Goal: Task Accomplishment & Management: Complete application form

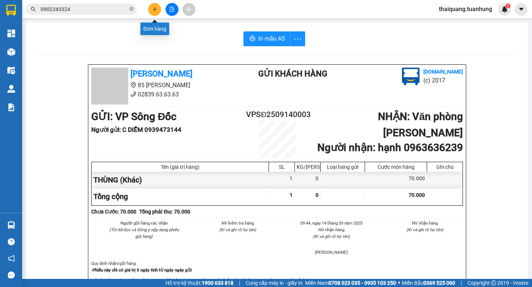
click at [155, 6] on button at bounding box center [154, 9] width 13 height 13
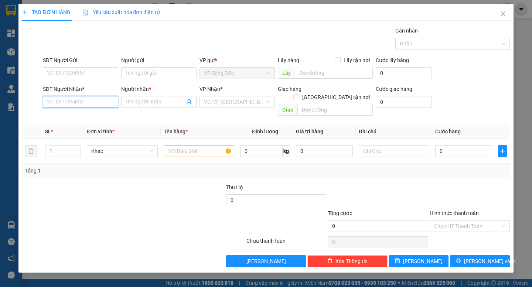
click at [69, 102] on input "SĐT Người Nhận *" at bounding box center [80, 102] width 75 height 12
type input "0868878811"
click at [70, 114] on div "0868878811 - Thành" at bounding box center [80, 117] width 66 height 8
type input "Thành"
type input "0868878811"
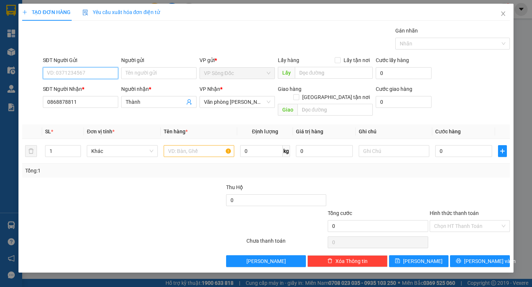
click at [109, 79] on input "SĐT Người Gửi" at bounding box center [80, 73] width 75 height 12
click at [106, 74] on input "SĐT Người Gửi" at bounding box center [80, 73] width 75 height 12
click at [88, 89] on div "0944384388 - BÌNH" at bounding box center [80, 88] width 66 height 8
type input "0944384388"
type input "BÌNH"
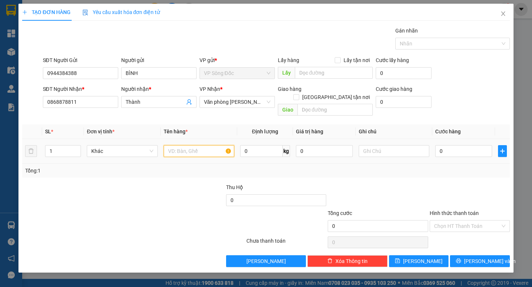
click at [174, 145] on input "text" at bounding box center [199, 151] width 71 height 12
type input "THÙNG"
click at [454, 145] on input "0" at bounding box center [463, 151] width 57 height 12
type input "1"
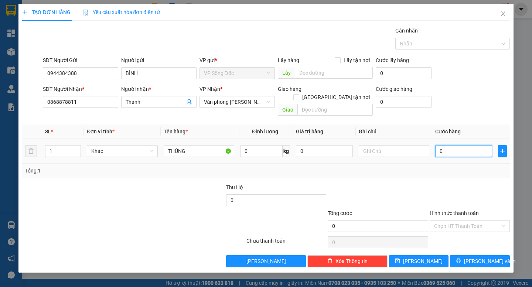
type input "1"
type input "10"
type input "100"
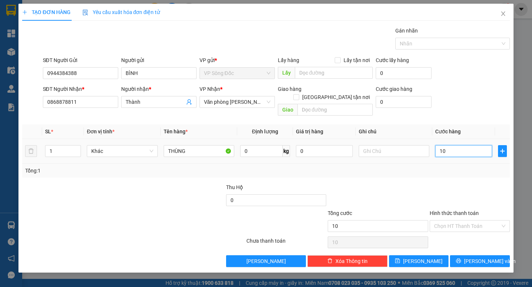
type input "100"
type input "100.000"
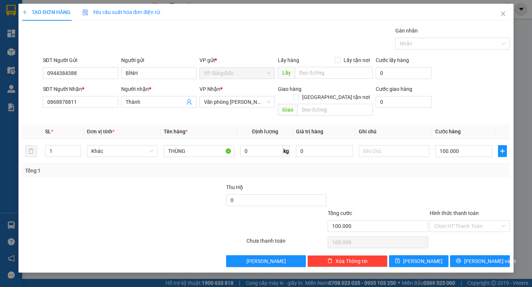
click at [468, 183] on div at bounding box center [470, 196] width 82 height 26
type input "9"
type input "90"
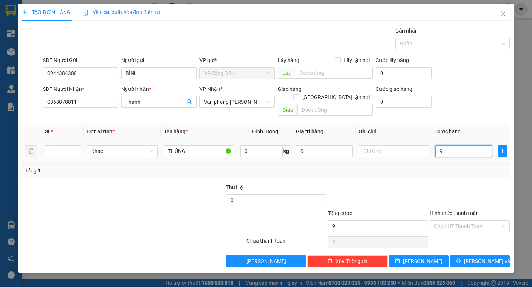
type input "90"
type input "900"
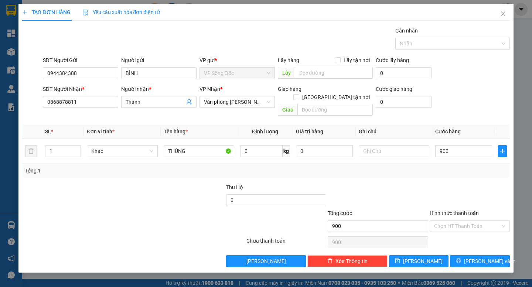
type input "900.000"
click at [449, 167] on div "Tổng: 1" at bounding box center [265, 171] width 481 height 8
click at [479, 257] on span "[PERSON_NAME] và In" at bounding box center [490, 261] width 52 height 8
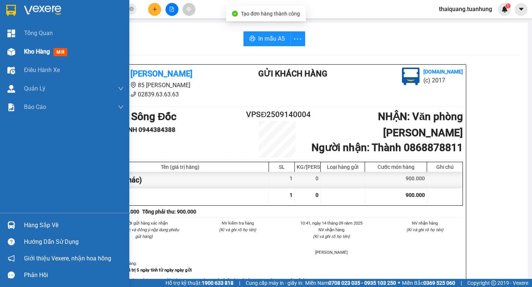
click at [34, 51] on span "Kho hàng" at bounding box center [37, 51] width 26 height 7
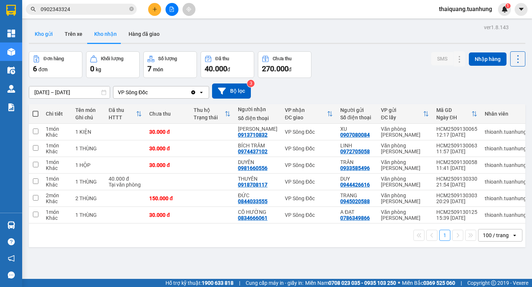
click at [44, 33] on button "Kho gửi" at bounding box center [44, 34] width 30 height 18
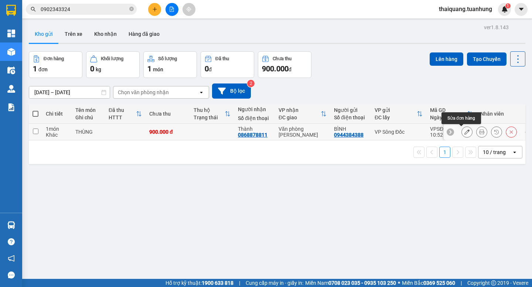
click at [464, 132] on icon at bounding box center [466, 131] width 5 height 5
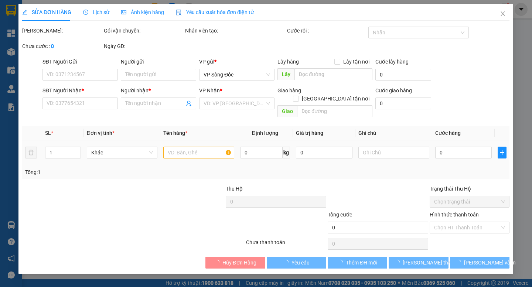
type input "0944384388"
type input "BÌNH"
type input "0868878811"
type input "Thành"
type input "900.000"
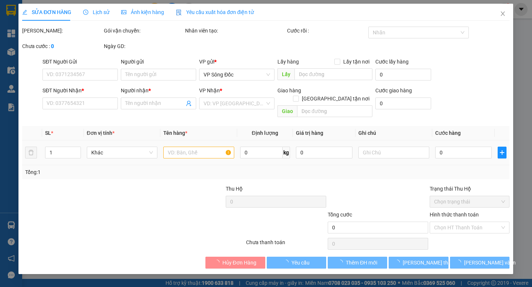
type input "900.000"
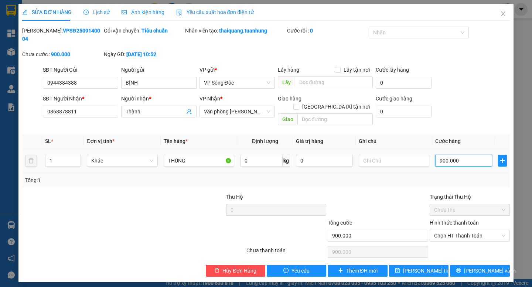
click at [464, 155] on input "900.000" at bounding box center [463, 161] width 57 height 12
type input "4"
type input "40"
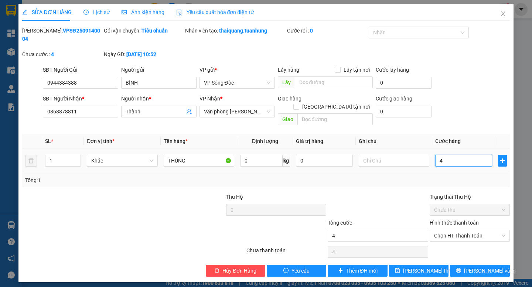
type input "40"
type input "4"
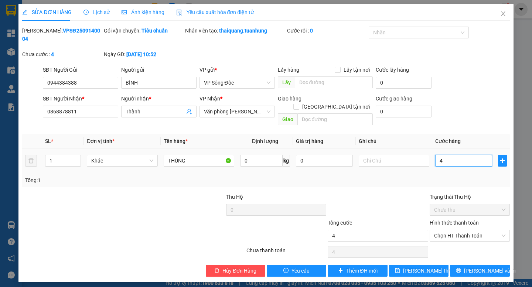
type input "0"
type input "1"
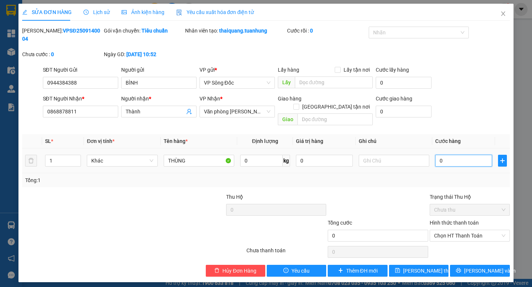
type input "01"
type input "10"
type input "010"
drag, startPoint x: 439, startPoint y: 157, endPoint x: 399, endPoint y: 162, distance: 40.6
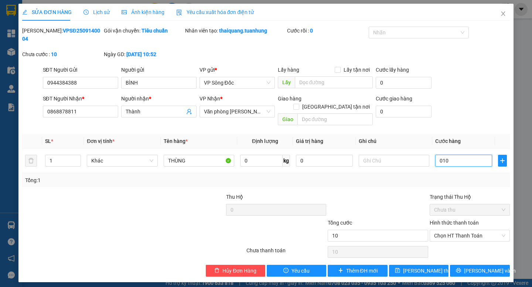
click at [399, 162] on div "SL * Đơn vị tính * Tên hàng * Định lượng Giá trị hàng Ghi chú Cước hàng 1 Khác …" at bounding box center [265, 160] width 487 height 53
type input "1"
type input "10"
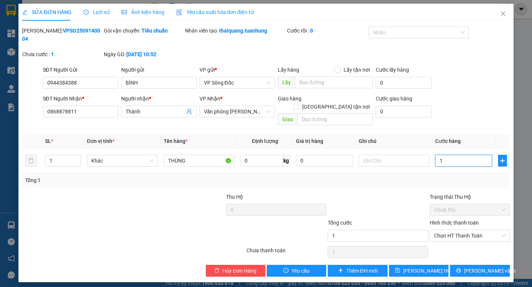
type input "10"
type input "100"
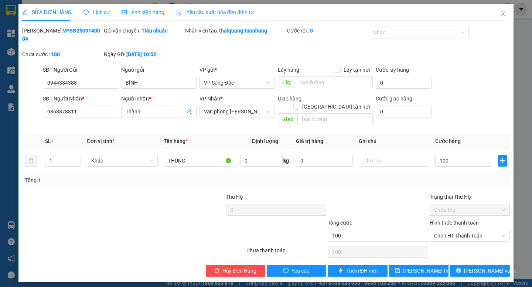
type input "100.000"
click at [399, 176] on div "Tổng: 1" at bounding box center [265, 180] width 481 height 8
click at [474, 267] on span "[PERSON_NAME] và In" at bounding box center [490, 271] width 52 height 8
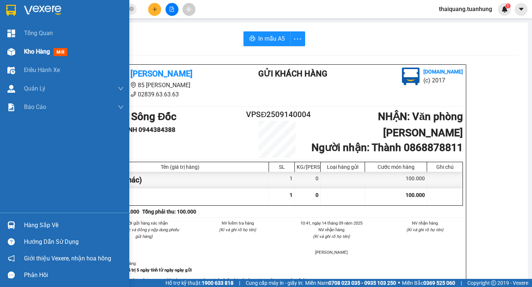
click at [39, 51] on span "Kho hàng" at bounding box center [37, 51] width 26 height 7
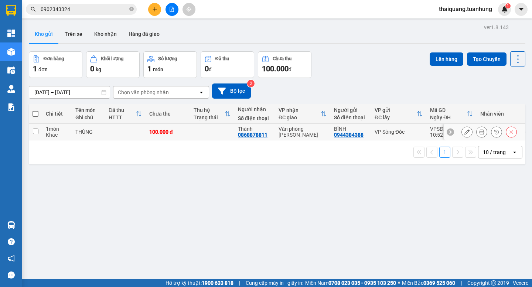
click at [479, 131] on icon at bounding box center [481, 131] width 5 height 5
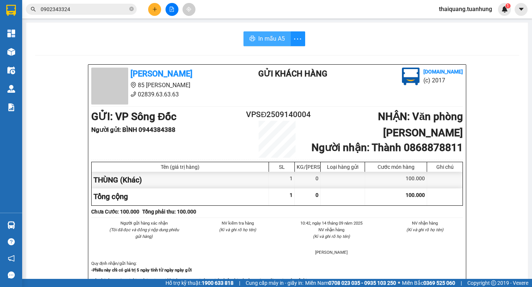
click at [268, 37] on span "In mẫu A5" at bounding box center [271, 38] width 27 height 9
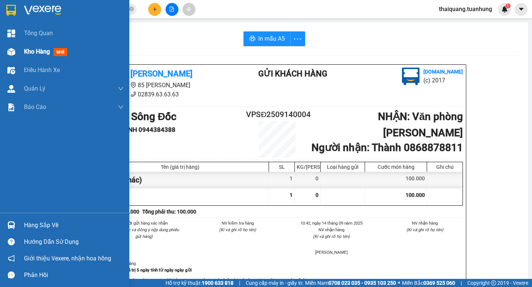
click at [25, 51] on span "Kho hàng" at bounding box center [37, 51] width 26 height 7
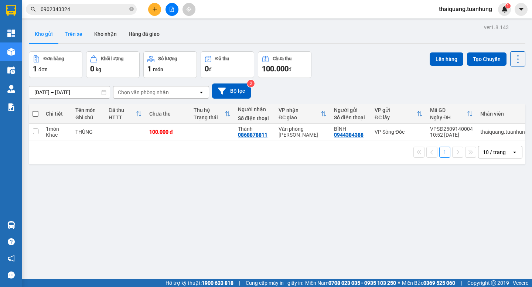
click at [81, 35] on button "Trên xe" at bounding box center [74, 34] width 30 height 18
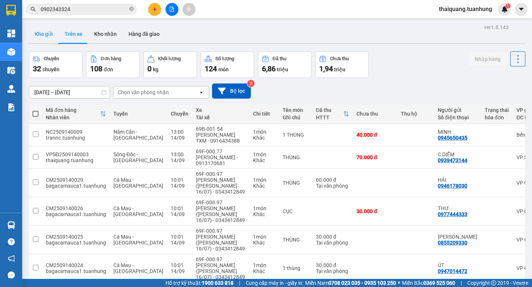
click at [44, 34] on button "Kho gửi" at bounding box center [44, 34] width 30 height 18
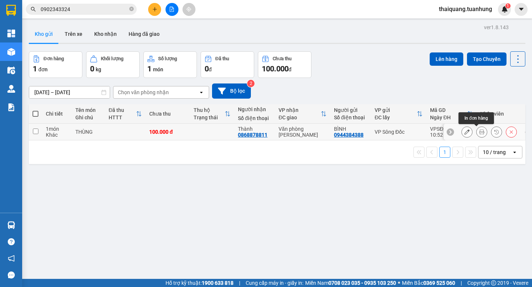
click at [479, 134] on icon at bounding box center [481, 131] width 5 height 5
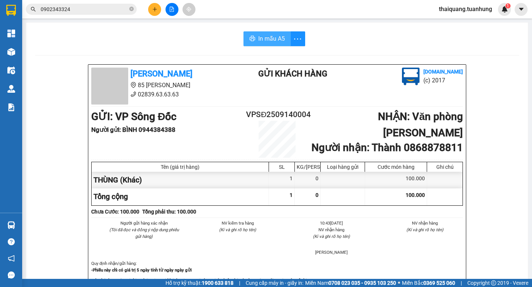
click at [271, 41] on span "In mẫu A5" at bounding box center [271, 38] width 27 height 9
